Goal: Complete application form

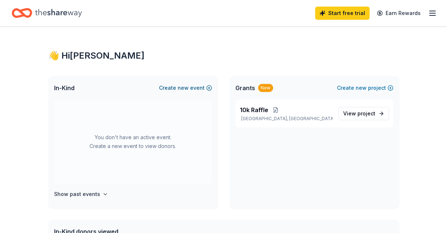
click at [189, 87] on span "new" at bounding box center [183, 87] width 11 height 9
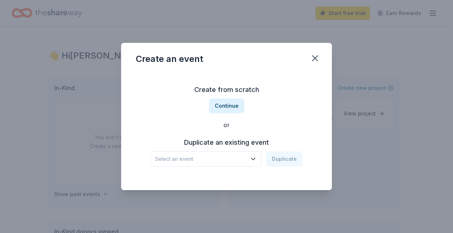
click at [222, 98] on div "Create from scratch Continue or Duplicate an existing event Select an event Dup…" at bounding box center [226, 125] width 181 height 106
click at [222, 106] on button "Continue" at bounding box center [226, 105] width 35 height 15
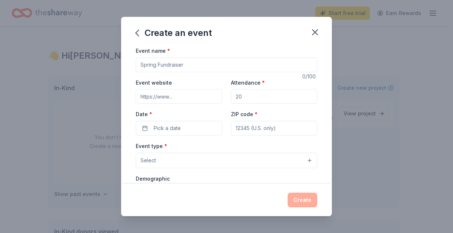
click at [177, 67] on input "Event name *" at bounding box center [226, 64] width 181 height 15
type input "Bucknell vs [US_STATE] @ [GEOGRAPHIC_DATA]"
click at [245, 97] on input "Attendance *" at bounding box center [274, 96] width 86 height 15
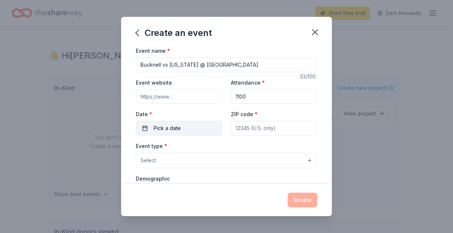
type input "1100"
click at [154, 129] on span "Pick a date" at bounding box center [167, 128] width 27 height 9
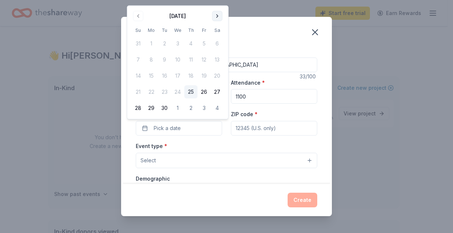
click at [218, 16] on button "Go to next month" at bounding box center [217, 16] width 10 height 10
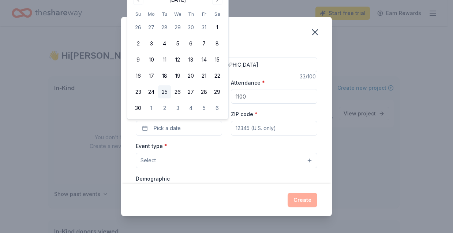
click at [161, 91] on button "25" at bounding box center [164, 91] width 13 height 13
click at [245, 130] on input "ZIP code *" at bounding box center [274, 128] width 86 height 15
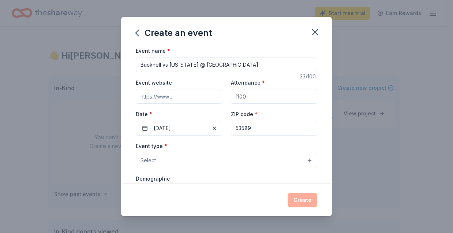
type input "53589"
click at [233, 156] on button "Select" at bounding box center [226, 160] width 181 height 15
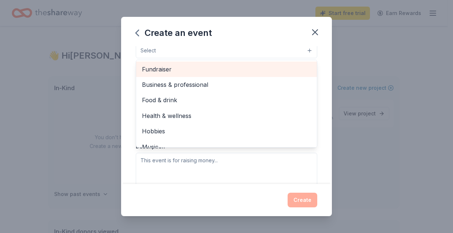
click at [183, 69] on span "Fundraiser" at bounding box center [226, 69] width 169 height 10
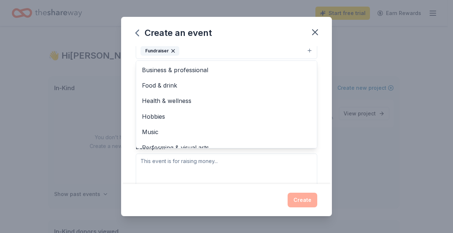
click at [280, 169] on div "Event type * Fundraiser Business & professional Food & drink Health & wellness …" at bounding box center [226, 108] width 181 height 155
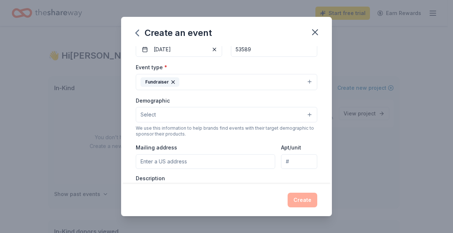
scroll to position [69, 0]
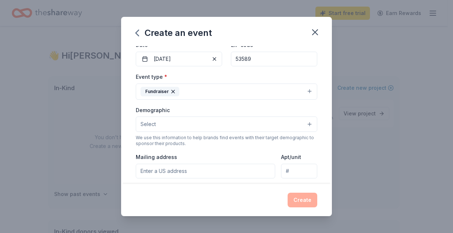
click at [186, 119] on button "Select" at bounding box center [226, 123] width 181 height 15
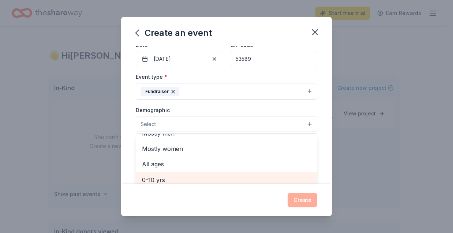
scroll to position [37, 0]
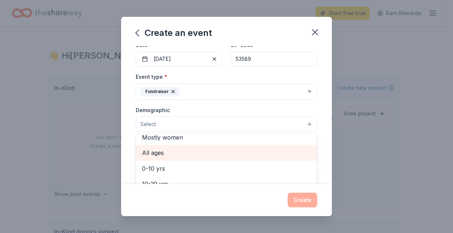
click at [170, 149] on span "All ages" at bounding box center [226, 153] width 169 height 10
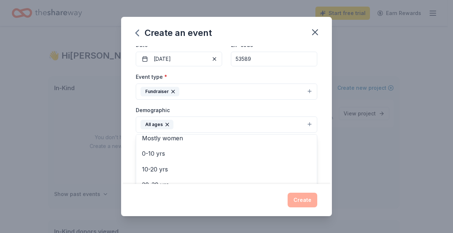
click at [321, 163] on div "Event name * Bucknell vs [US_STATE] @ Stoughton 33 /100 Event website Attendanc…" at bounding box center [226, 115] width 211 height 138
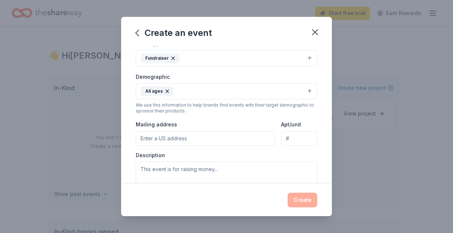
scroll to position [102, 0]
click at [187, 139] on input "Mailing address" at bounding box center [205, 139] width 139 height 15
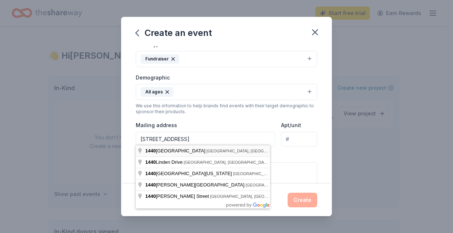
type input "[STREET_ADDRESS]"
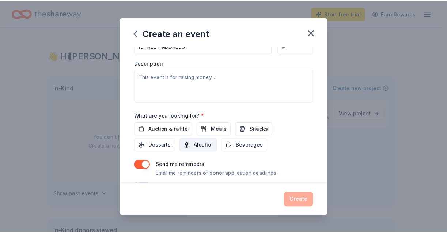
scroll to position [211, 0]
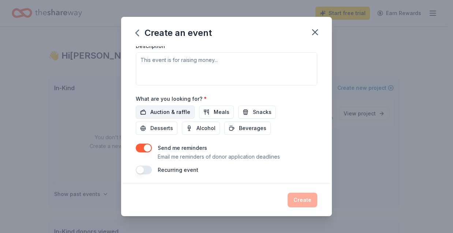
click at [170, 108] on span "Auction & raffle" at bounding box center [170, 112] width 40 height 9
click at [296, 197] on button "Create" at bounding box center [302, 199] width 30 height 15
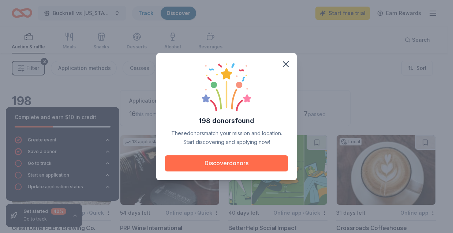
click at [230, 160] on button "Discover donors" at bounding box center [226, 163] width 123 height 16
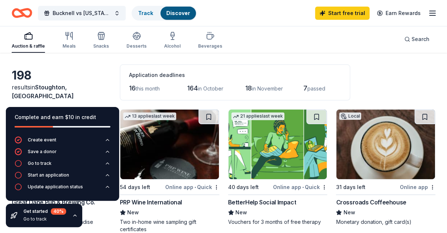
scroll to position [37, 0]
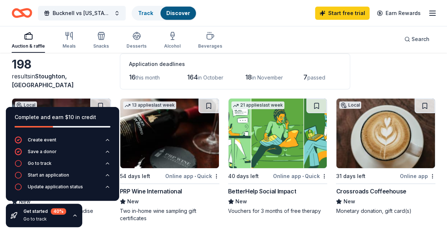
click at [98, 72] on div "198" at bounding box center [61, 64] width 99 height 15
click at [75, 218] on icon "button" at bounding box center [75, 215] width 6 height 6
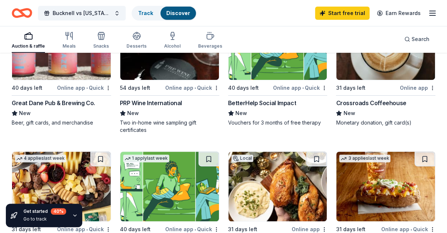
scroll to position [52, 0]
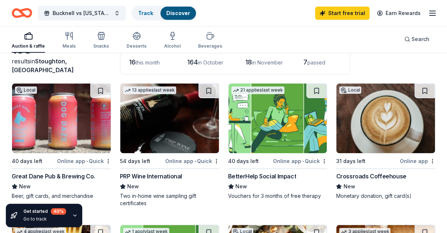
click at [176, 136] on img at bounding box center [169, 117] width 99 height 69
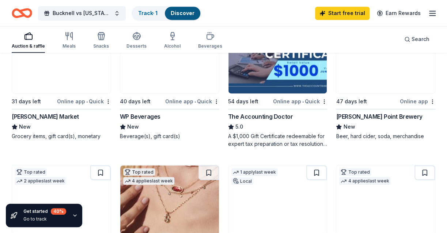
scroll to position [637, 0]
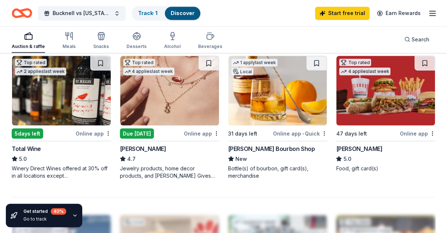
click at [258, 93] on img at bounding box center [278, 90] width 99 height 69
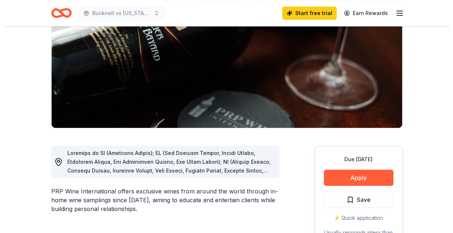
scroll to position [219, 0]
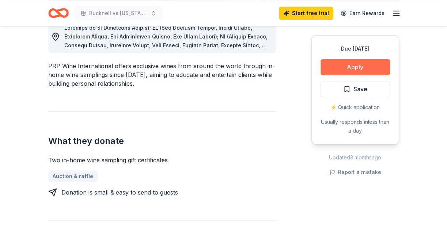
click at [347, 68] on button "Apply" at bounding box center [355, 67] width 69 height 16
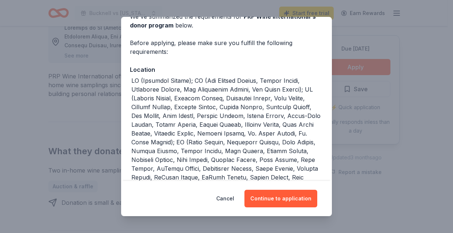
scroll to position [73, 0]
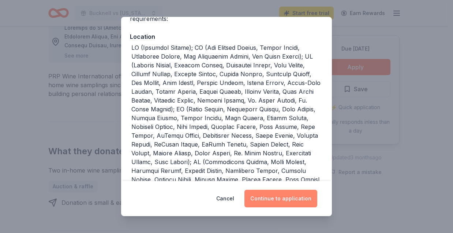
click at [263, 195] on button "Continue to application" at bounding box center [280, 198] width 73 height 18
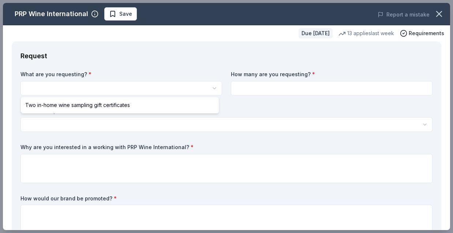
select select "Two in-home wine sampling gift certificates"
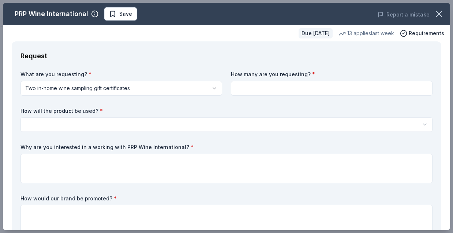
click at [290, 88] on input at bounding box center [332, 88] width 202 height 15
type input "2"
click at [191, 121] on html "Bucknell vs Wisconsin @ Stoughton Save Apply Due in 54 days Share PRP Wine Inte…" at bounding box center [226, 116] width 453 height 233
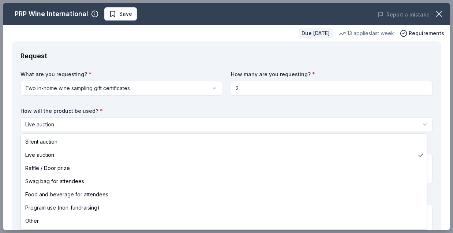
click at [83, 123] on html "Bucknell vs Wisconsin @ Stoughton Save Apply Due in 54 days Share PRP Wine Inte…" at bounding box center [226, 116] width 453 height 233
select select "silentAuction"
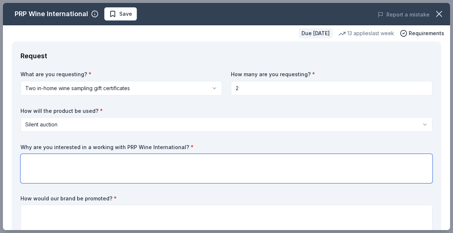
click at [86, 165] on textarea at bounding box center [226, 168] width 412 height 29
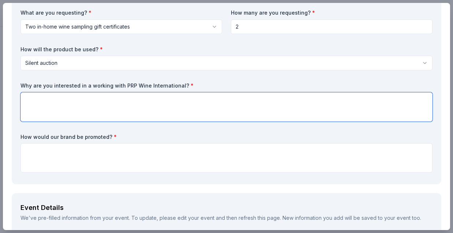
scroll to position [73, 0]
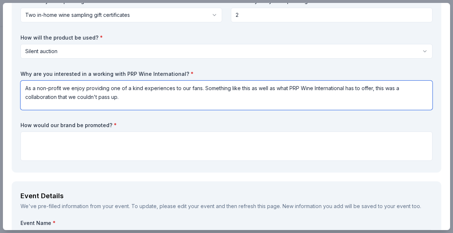
type textarea "As a non-profit we enjoy providing one of a kind experiences to our fans. Somet…"
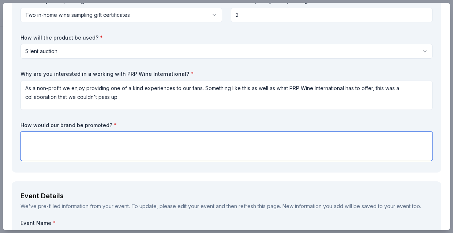
click at [104, 141] on textarea at bounding box center [226, 145] width 412 height 29
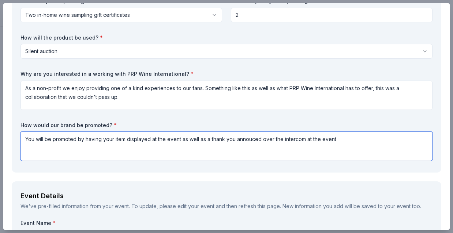
click at [248, 138] on textarea "You will be promoted by having your item displayed at the event as well as a th…" at bounding box center [226, 145] width 412 height 29
click at [248, 139] on textarea "You will be promoted by having your item displayed at the event as well as a th…" at bounding box center [226, 145] width 412 height 29
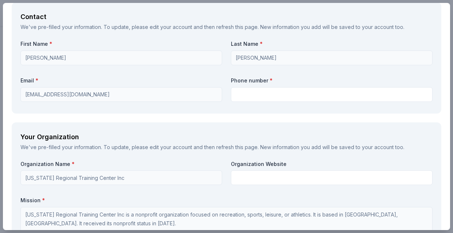
scroll to position [512, 0]
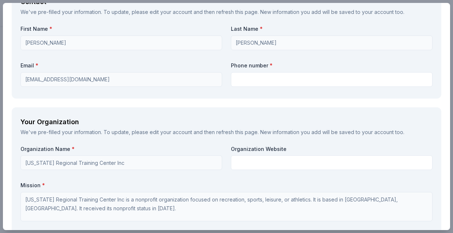
type textarea "You will be promoted by having your item displayed at the event as well as a th…"
click at [243, 87] on div "First Name * Chris Last Name * Bono Email * wrestling@wisconsinrtc.com Phone nu…" at bounding box center [226, 57] width 412 height 64
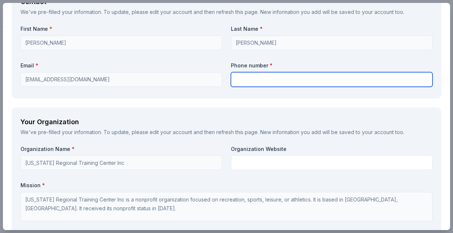
click at [246, 83] on input "text" at bounding box center [332, 79] width 202 height 15
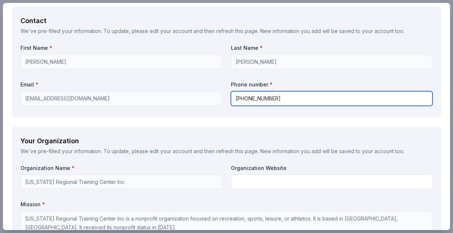
scroll to position [486, 0]
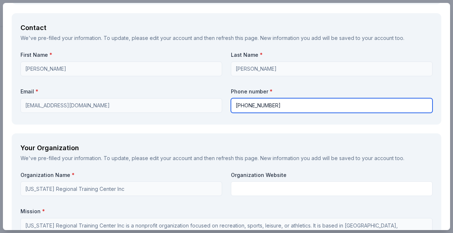
type input "608-590-8922"
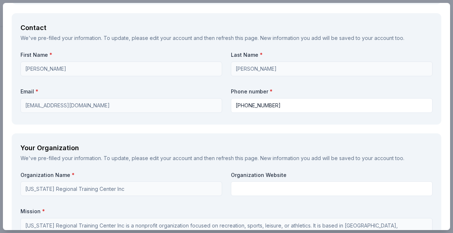
click at [156, 131] on div "Request What are you requesting? * Two in-home wine sampling gift certificates …" at bounding box center [226, 75] width 447 height 1041
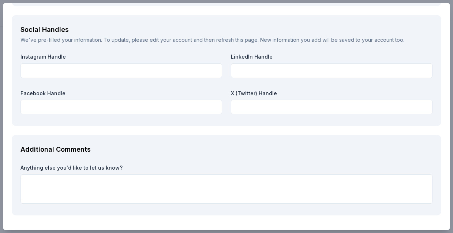
scroll to position [852, 0]
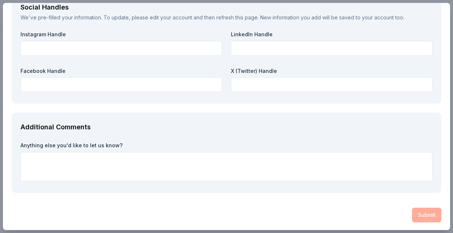
click at [411, 208] on div "Submit" at bounding box center [226, 214] width 429 height 15
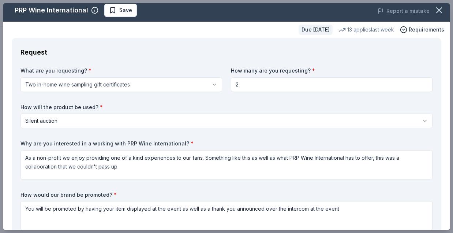
scroll to position [0, 0]
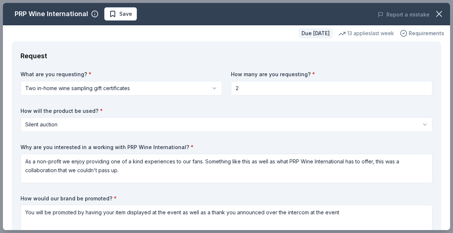
click at [404, 32] on div "Requirements" at bounding box center [422, 33] width 44 height 9
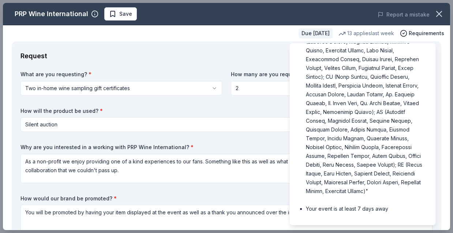
scroll to position [267, 0]
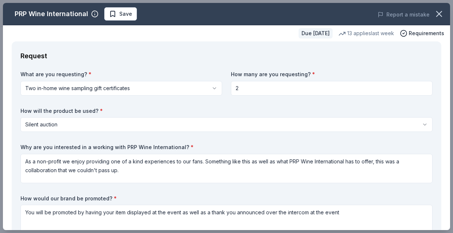
click at [258, 63] on div "Request What are you requesting? * Two in-home wine sampling gift certificates …" at bounding box center [226, 143] width 429 height 204
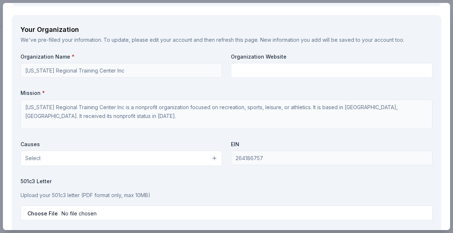
scroll to position [622, 0]
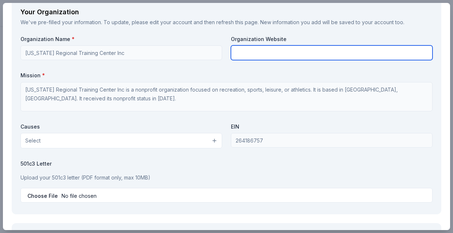
click at [262, 55] on input "text" at bounding box center [332, 52] width 202 height 15
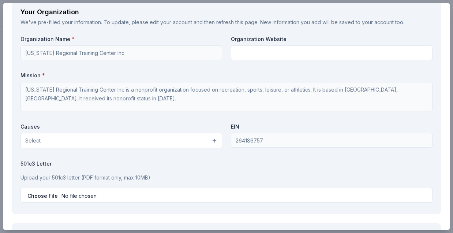
click at [164, 135] on button "Select" at bounding box center [121, 140] width 202 height 15
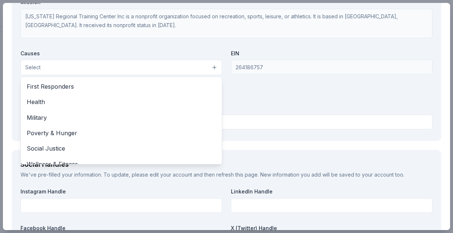
scroll to position [102, 0]
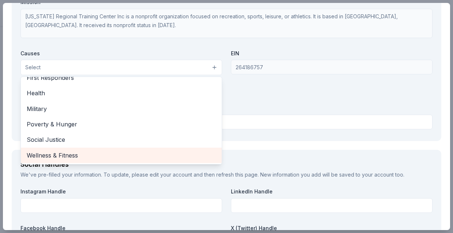
click at [50, 150] on span "Wellness & Fitness" at bounding box center [121, 155] width 189 height 10
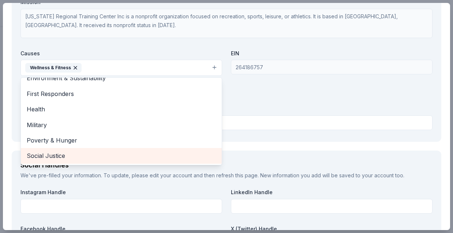
scroll to position [86, 0]
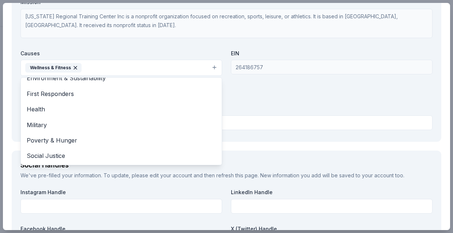
click at [279, 113] on div "Organization Name * Wisconsin Regional Training Center Inc Organization Website…" at bounding box center [226, 47] width 412 height 170
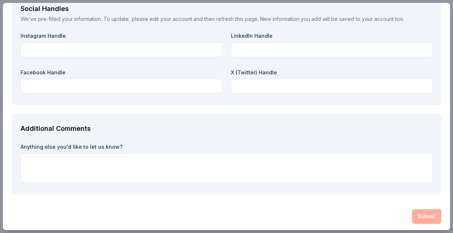
scroll to position [852, 0]
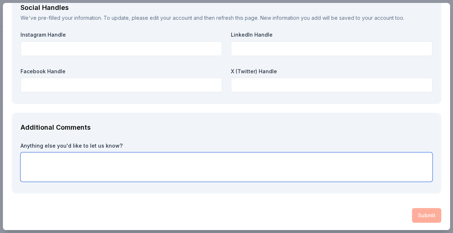
click at [128, 160] on textarea at bounding box center [226, 166] width 412 height 29
type textarea "none"
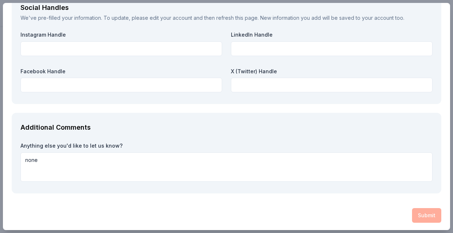
click at [237, 210] on div "Submit" at bounding box center [226, 215] width 429 height 15
click at [426, 215] on div "Submit" at bounding box center [226, 215] width 429 height 15
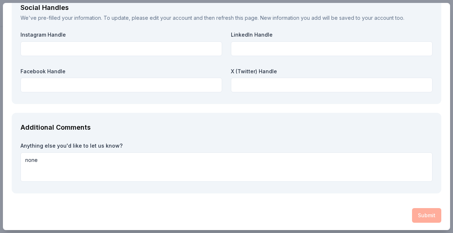
drag, startPoint x: 426, startPoint y: 215, endPoint x: 397, endPoint y: 207, distance: 30.1
click at [426, 215] on div "Submit" at bounding box center [226, 215] width 429 height 15
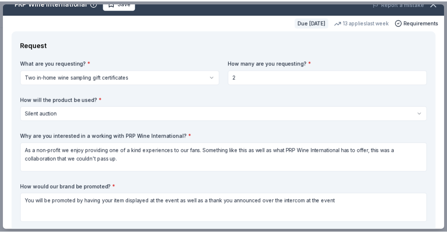
scroll to position [0, 0]
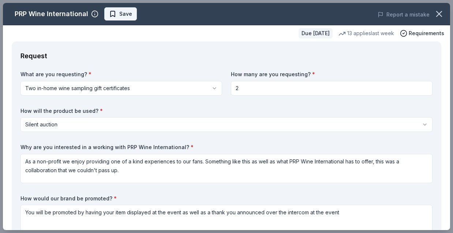
click at [116, 15] on span "Save" at bounding box center [120, 14] width 23 height 9
click at [434, 11] on icon "button" at bounding box center [439, 14] width 10 height 10
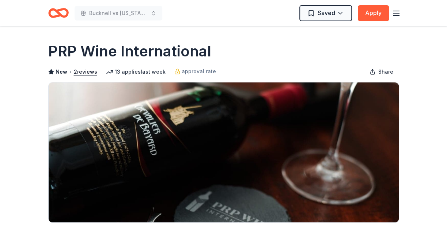
click at [390, 14] on div "Saved Apply" at bounding box center [350, 12] width 101 height 17
click at [395, 14] on icon "button" at bounding box center [396, 13] width 9 height 9
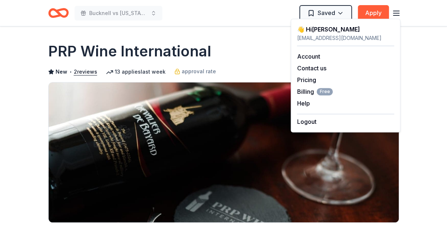
click at [394, 14] on icon "button" at bounding box center [396, 13] width 9 height 9
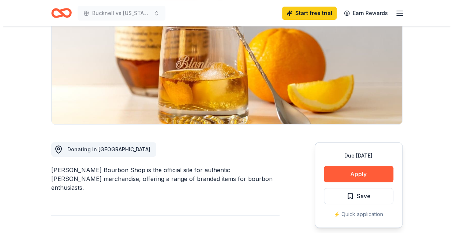
scroll to position [110, 0]
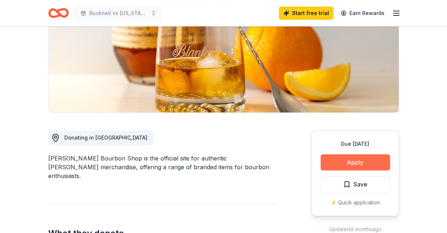
click at [343, 159] on button "Apply" at bounding box center [355, 162] width 69 height 16
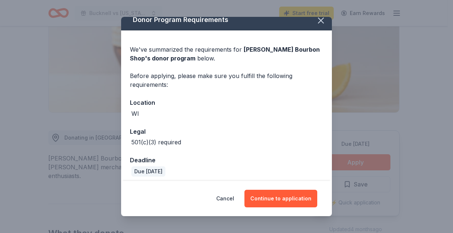
scroll to position [12, 0]
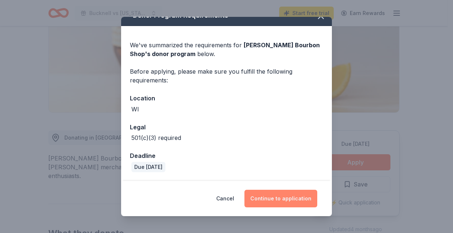
click at [278, 194] on button "Continue to application" at bounding box center [280, 198] width 73 height 18
